Goal: Task Accomplishment & Management: Manage account settings

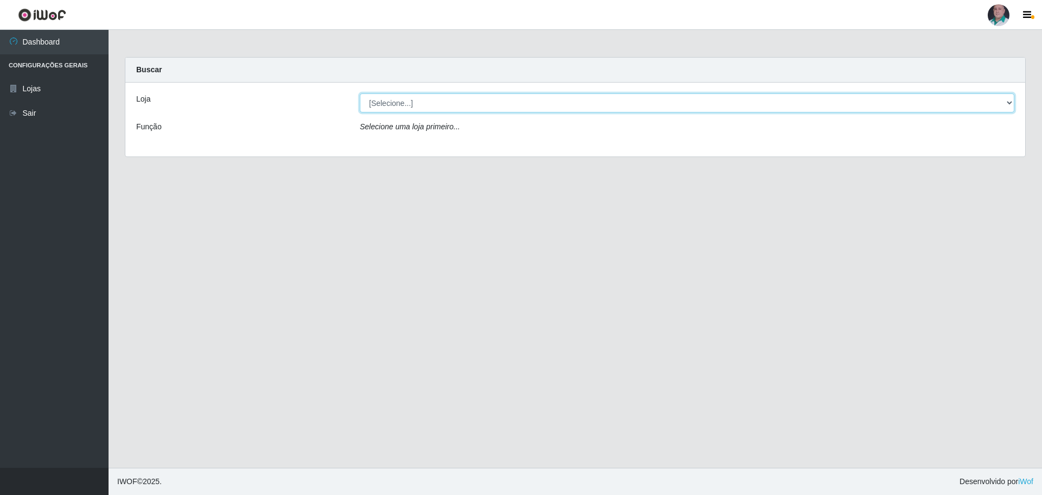
click at [410, 105] on select "[Selecione...] Mar Vermelho - Loja 05" at bounding box center [687, 102] width 655 height 19
select select "252"
click at [360, 93] on select "[Selecione...] Mar Vermelho - Loja 05" at bounding box center [687, 102] width 655 height 19
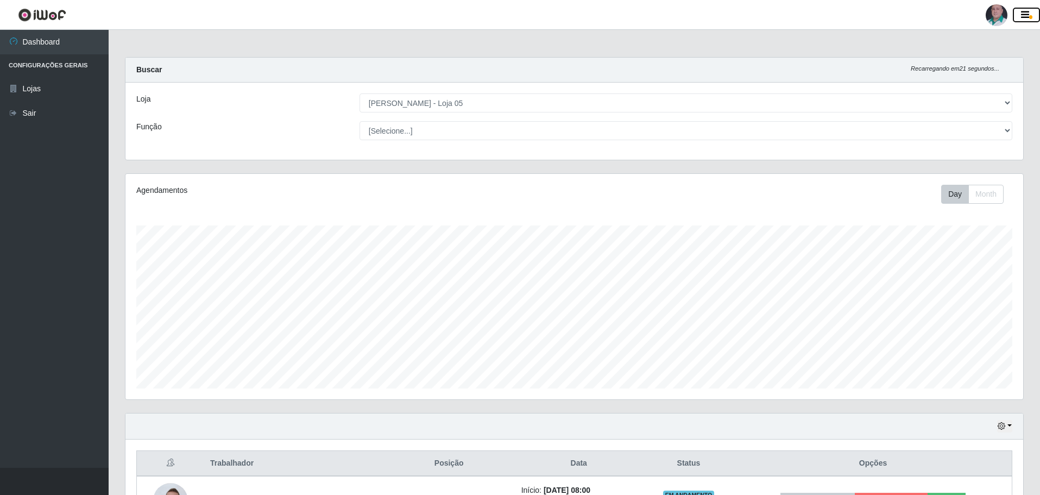
click at [1023, 11] on icon "button" at bounding box center [1025, 15] width 8 height 10
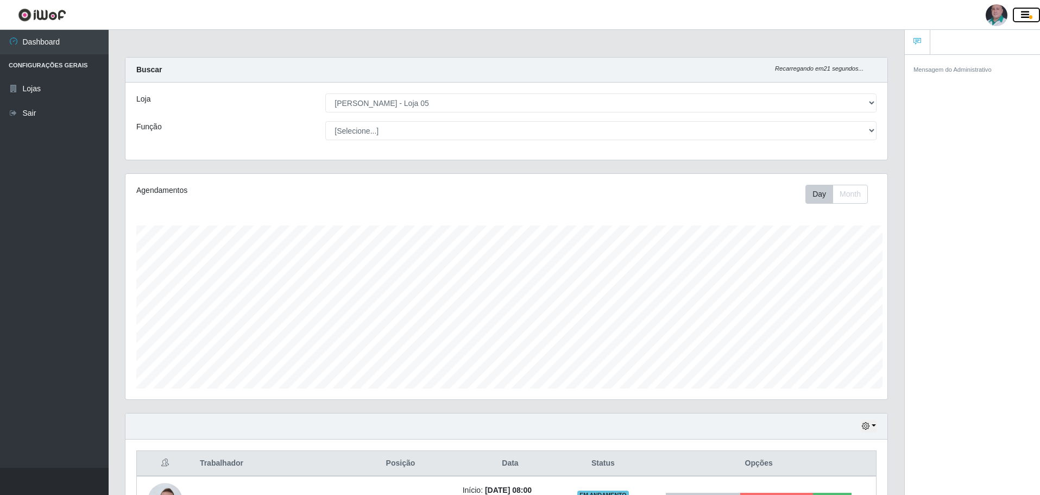
scroll to position [542649, 542112]
click at [1019, 13] on button "button" at bounding box center [1025, 15] width 27 height 15
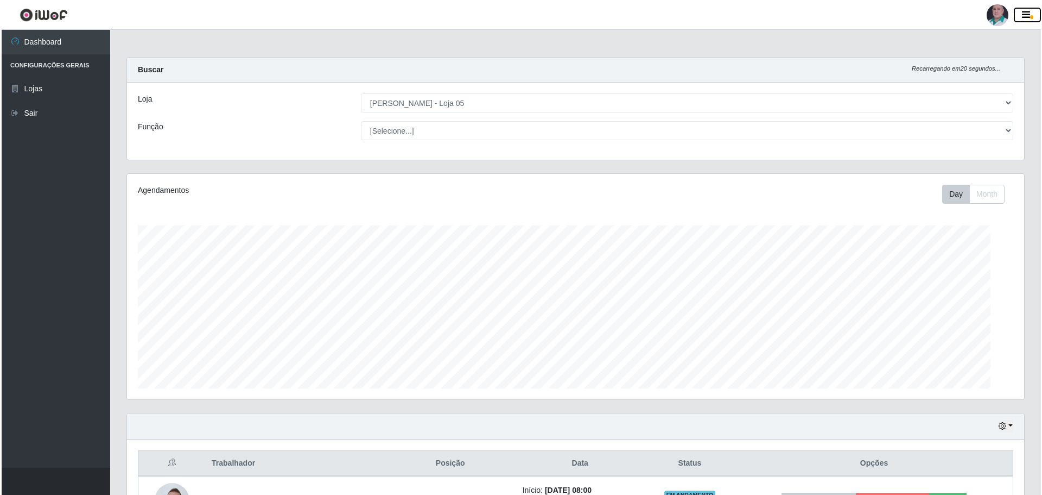
scroll to position [225, 897]
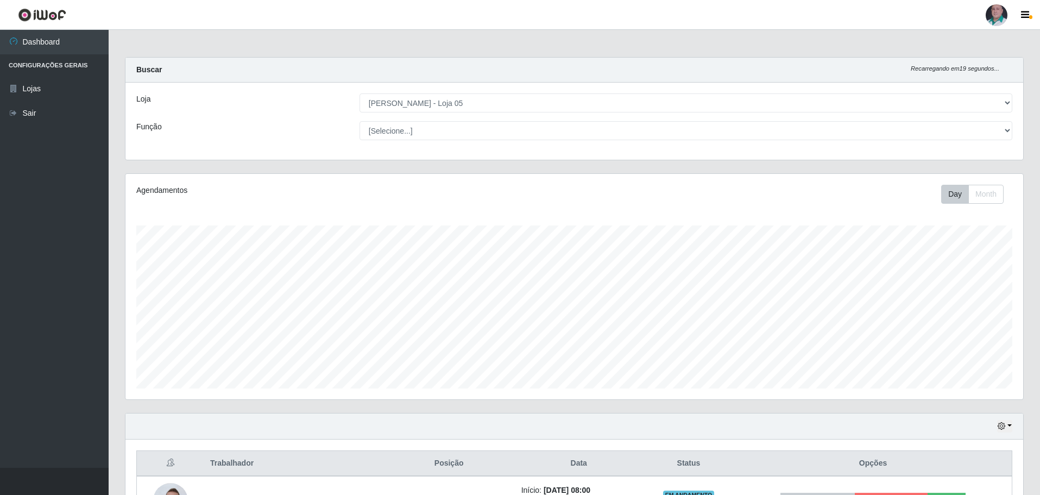
click at [1000, 13] on div at bounding box center [996, 15] width 22 height 22
click at [957, 86] on button "Sair" at bounding box center [975, 84] width 98 height 22
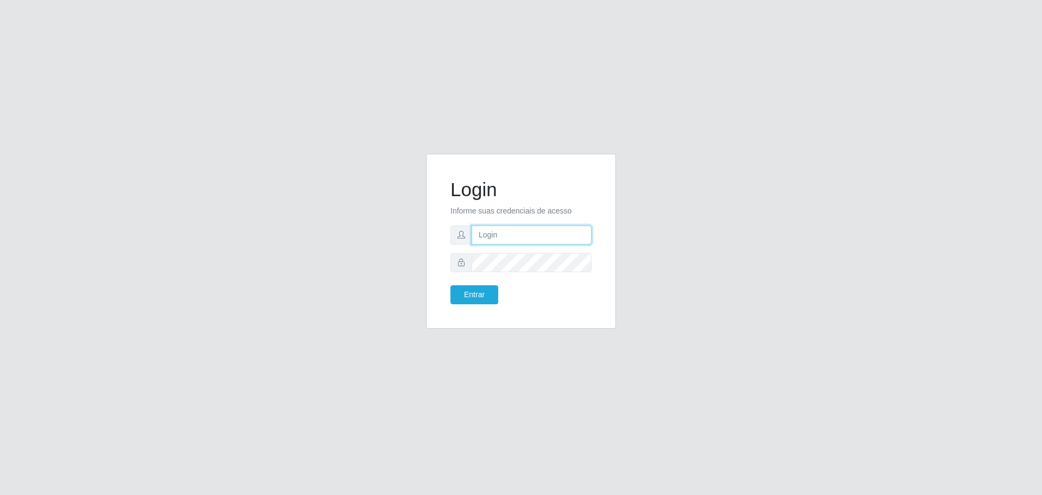
type input "[EMAIL_ADDRESS][DOMAIN_NAME]"
click at [586, 236] on input "[EMAIL_ADDRESS][DOMAIN_NAME]" at bounding box center [532, 234] width 120 height 19
click at [472, 288] on button "Entrar" at bounding box center [475, 294] width 48 height 19
